Goal: Use online tool/utility: Use online tool/utility

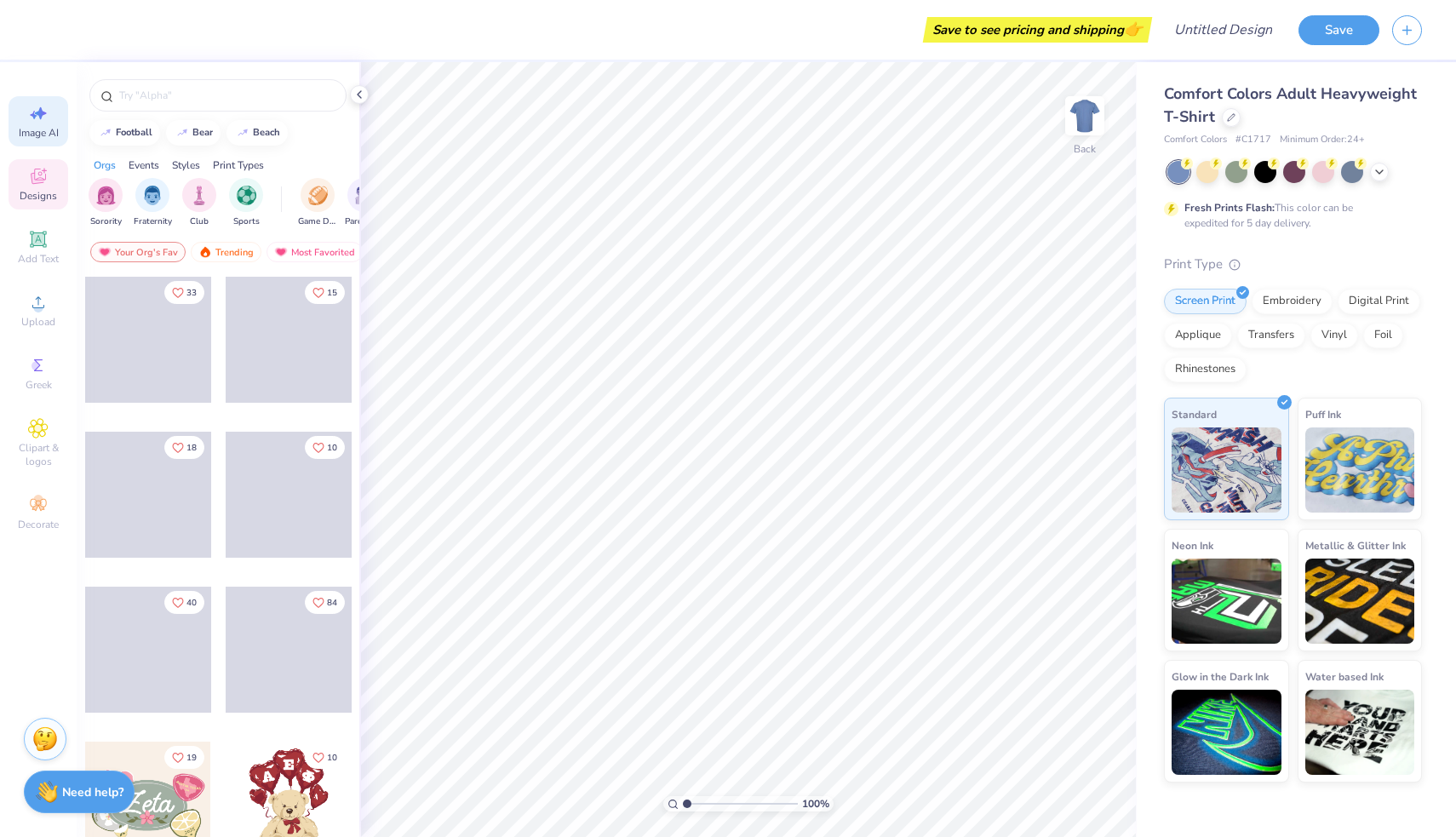
click at [45, 105] on icon at bounding box center [38, 113] width 21 height 21
select select "4"
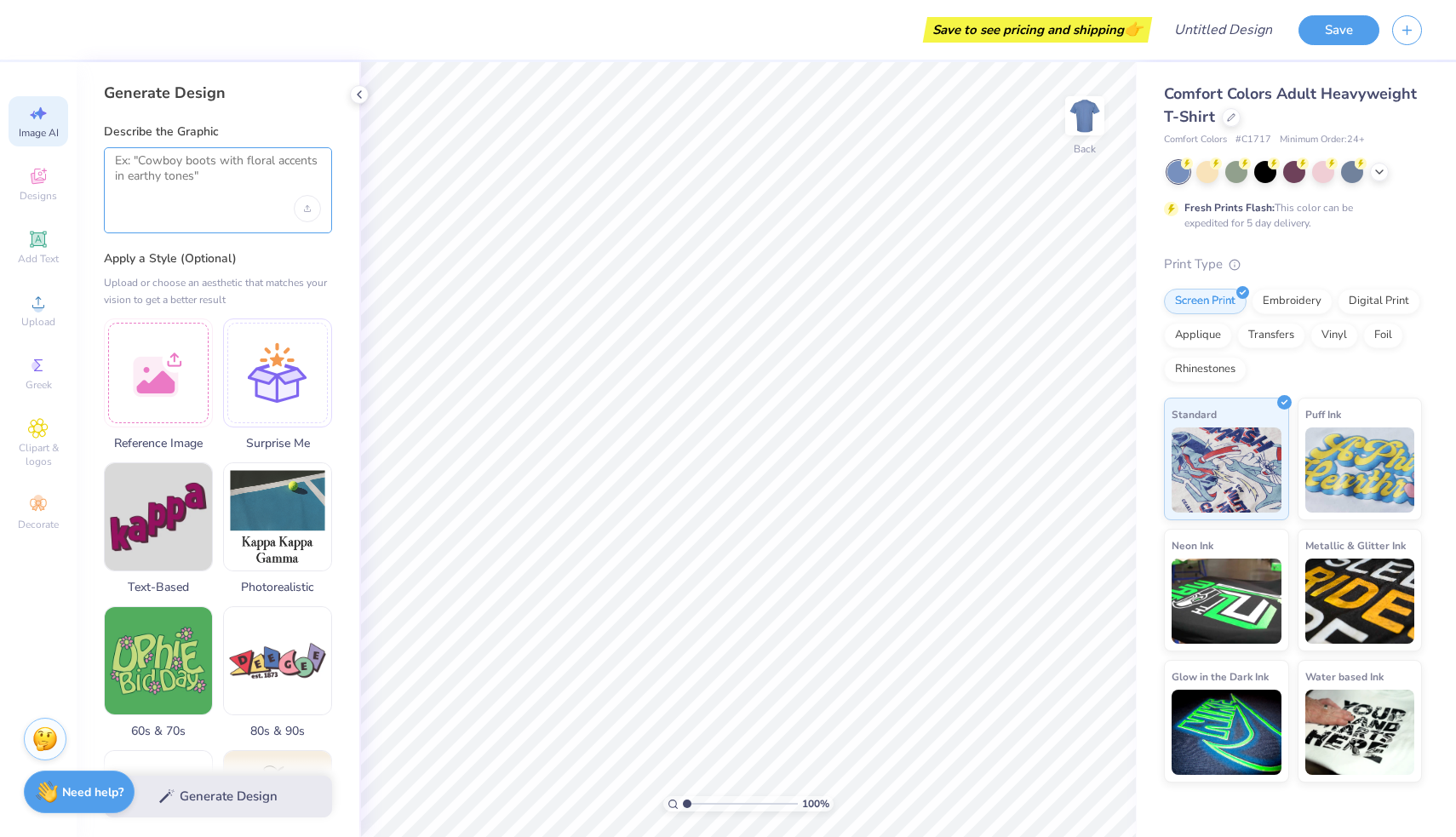
click at [201, 186] on textarea at bounding box center [218, 174] width 206 height 42
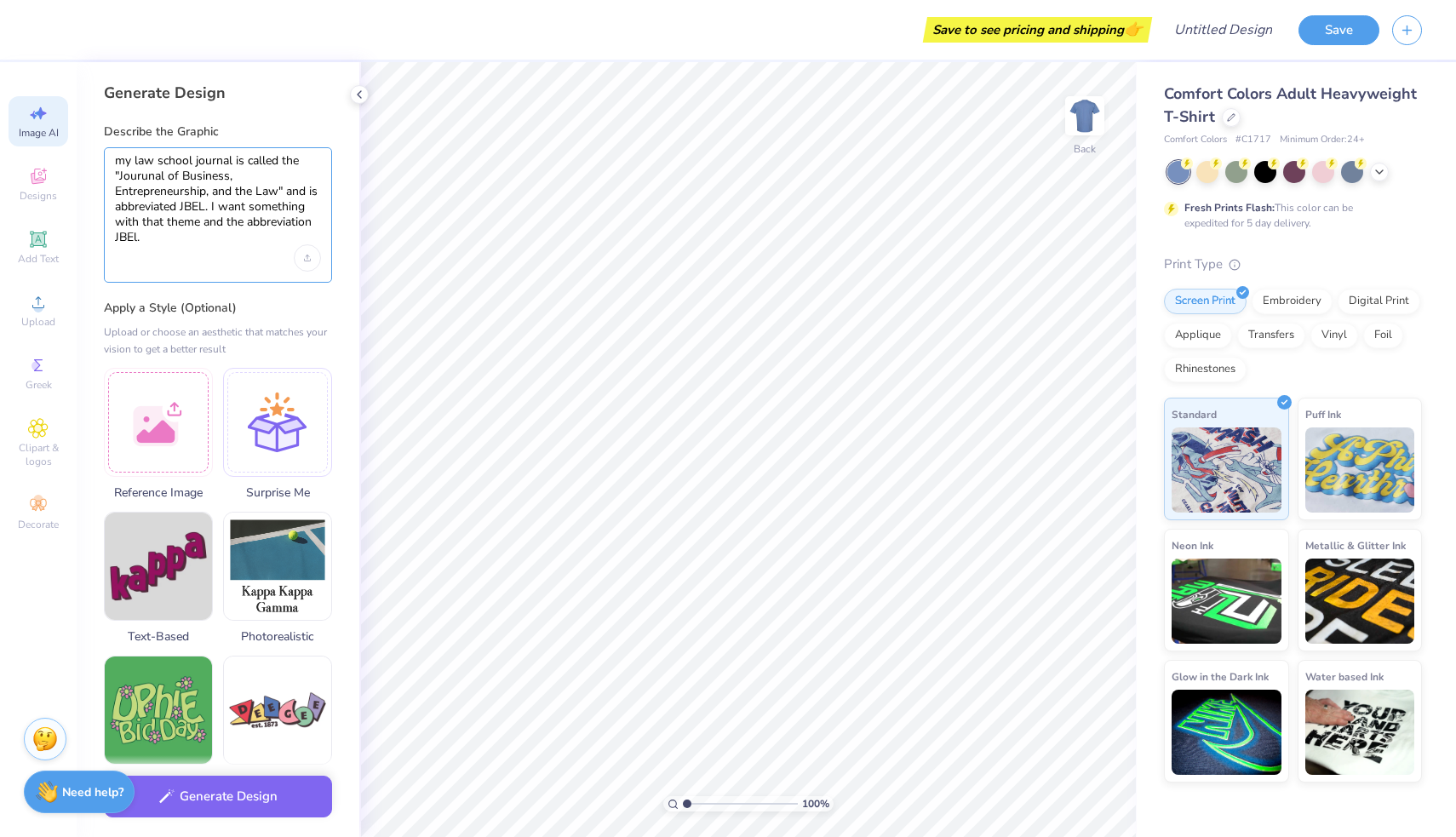
type textarea "my law school journal is called the "Jourunal of Business, Entrepreneurship, an…"
click at [271, 791] on button "Generate Design" at bounding box center [219, 792] width 228 height 41
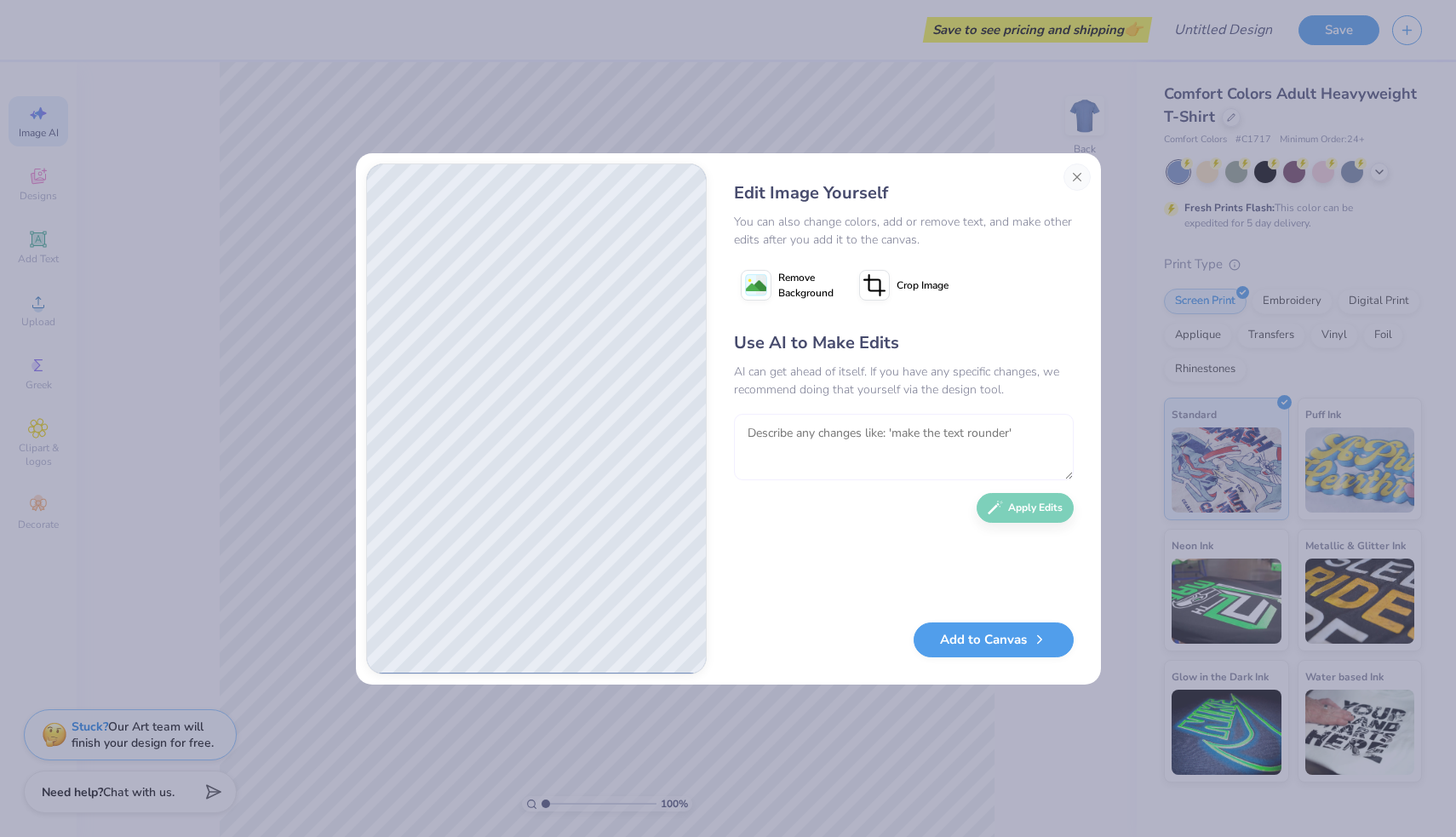
click at [852, 438] on textarea at bounding box center [904, 447] width 340 height 67
type textarea "I want the JBEL integrated into the logo not just a one off text with a bunch o…"
click at [1009, 503] on button "Apply Edits" at bounding box center [1025, 503] width 97 height 30
click at [793, 459] on textarea at bounding box center [904, 447] width 340 height 67
drag, startPoint x: 793, startPoint y: 458, endPoint x: 1053, endPoint y: 467, distance: 260.2
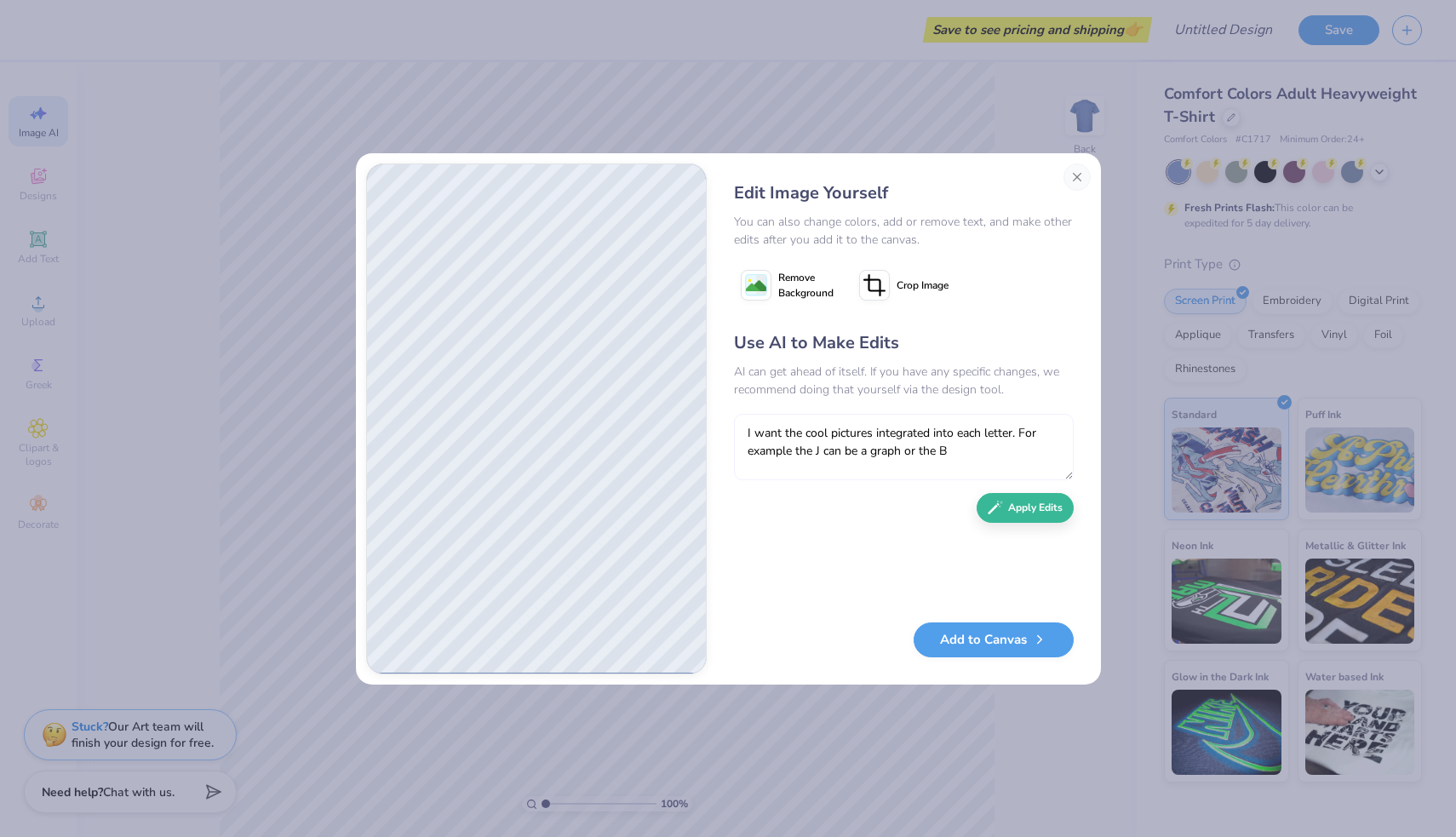
click at [1061, 467] on textarea "I want the cool pictures integrated into each letter. For example the J can be …" at bounding box center [904, 447] width 340 height 67
type textarea "I want the cool pictures integrated into each letter. For example the J can be …"
click at [1017, 511] on button "Apply Edits" at bounding box center [1025, 503] width 97 height 30
